Goal: Information Seeking & Learning: Check status

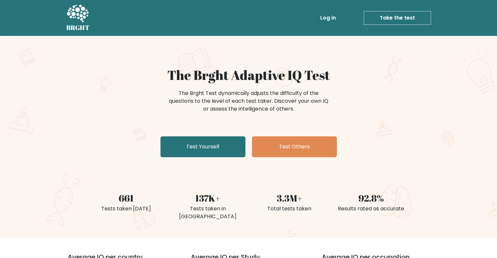
click at [326, 17] on link "Log in" at bounding box center [327, 17] width 21 height 13
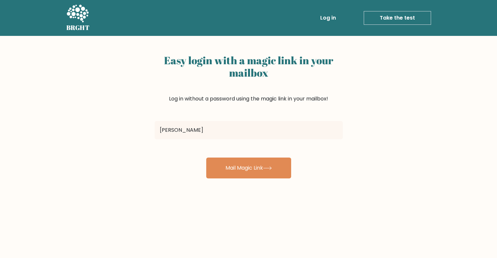
click at [199, 128] on input "ryan" at bounding box center [248, 130] width 188 height 18
type input "ryan.whitestone@gmail.com"
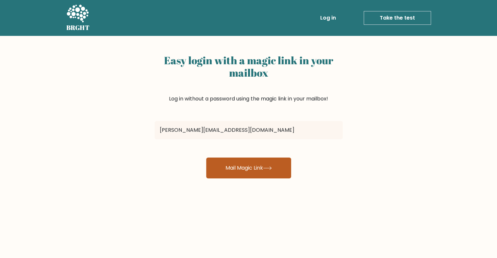
click at [225, 166] on button "Mail Magic Link" at bounding box center [248, 168] width 85 height 21
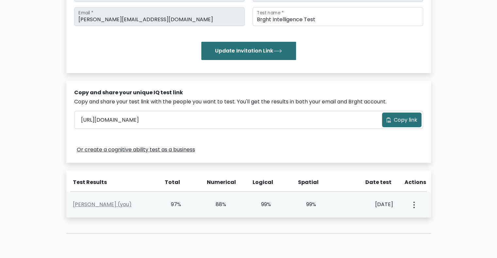
scroll to position [125, 0]
click at [78, 205] on link "Ryan Whitestone (you)" at bounding box center [102, 205] width 59 height 8
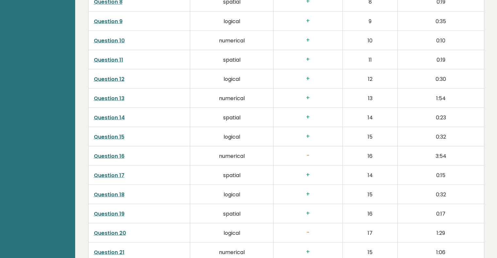
scroll to position [1171, 0]
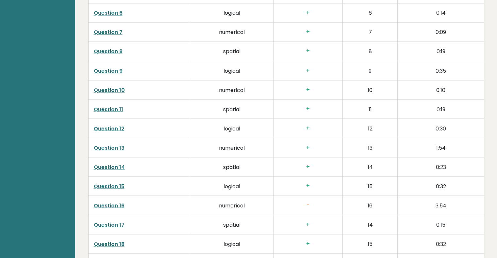
click at [120, 89] on link "Question 10" at bounding box center [109, 90] width 31 height 8
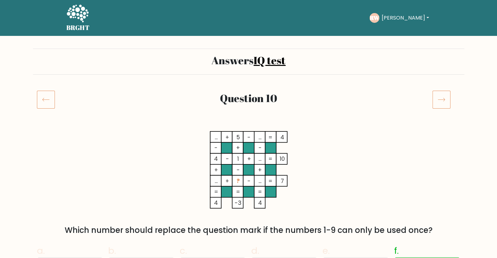
click at [40, 93] on icon at bounding box center [46, 99] width 18 height 18
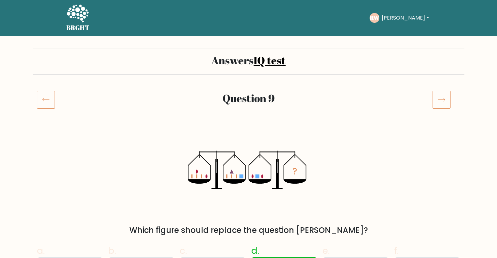
click at [431, 93] on div at bounding box center [446, 99] width 36 height 18
click at [438, 96] on icon at bounding box center [441, 99] width 18 height 18
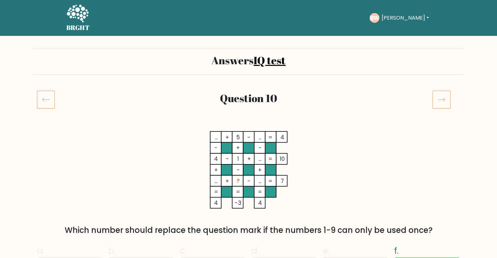
click at [437, 96] on icon at bounding box center [441, 99] width 18 height 18
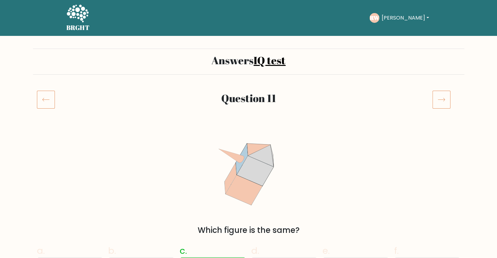
click at [437, 96] on icon at bounding box center [441, 99] width 18 height 18
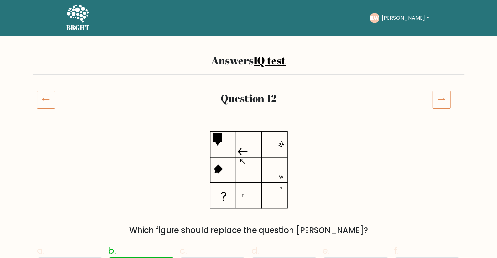
click at [437, 96] on icon at bounding box center [441, 99] width 18 height 18
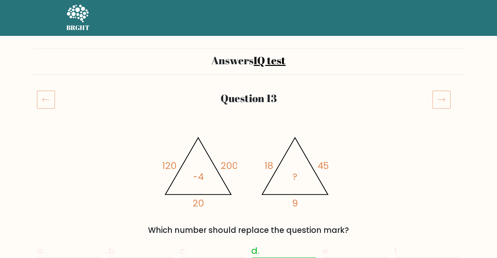
click at [437, 96] on icon at bounding box center [441, 99] width 18 height 18
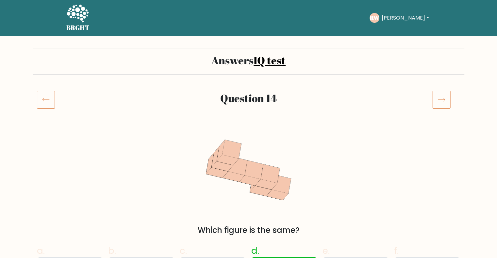
click at [437, 96] on icon at bounding box center [441, 99] width 18 height 18
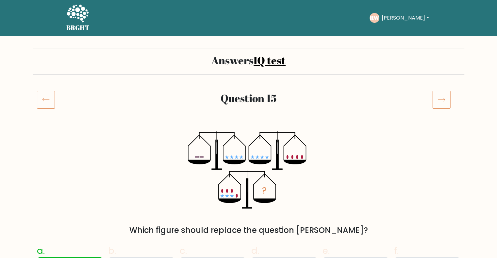
click at [437, 96] on icon at bounding box center [441, 99] width 18 height 18
